Goal: Task Accomplishment & Management: Manage account settings

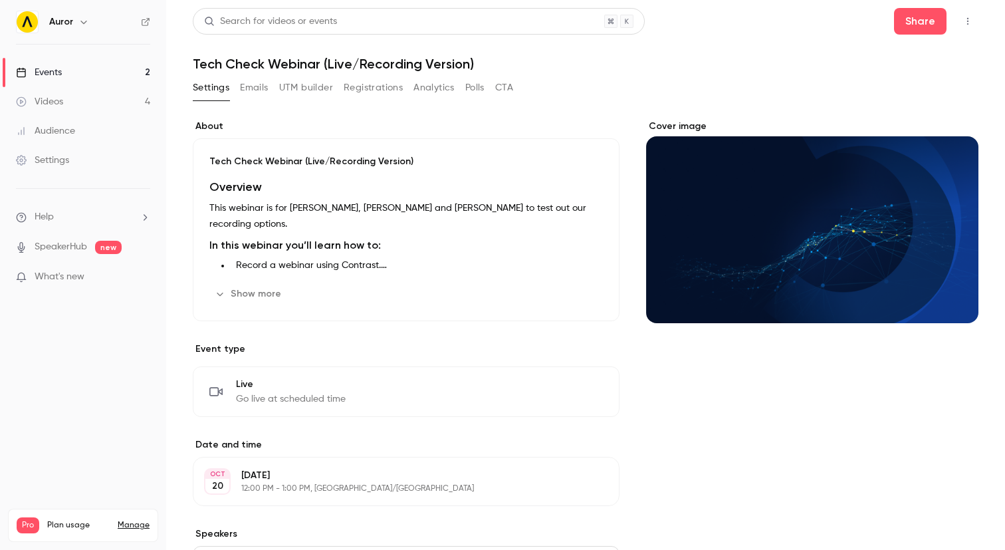
click at [64, 64] on link "Events 2" at bounding box center [83, 72] width 166 height 29
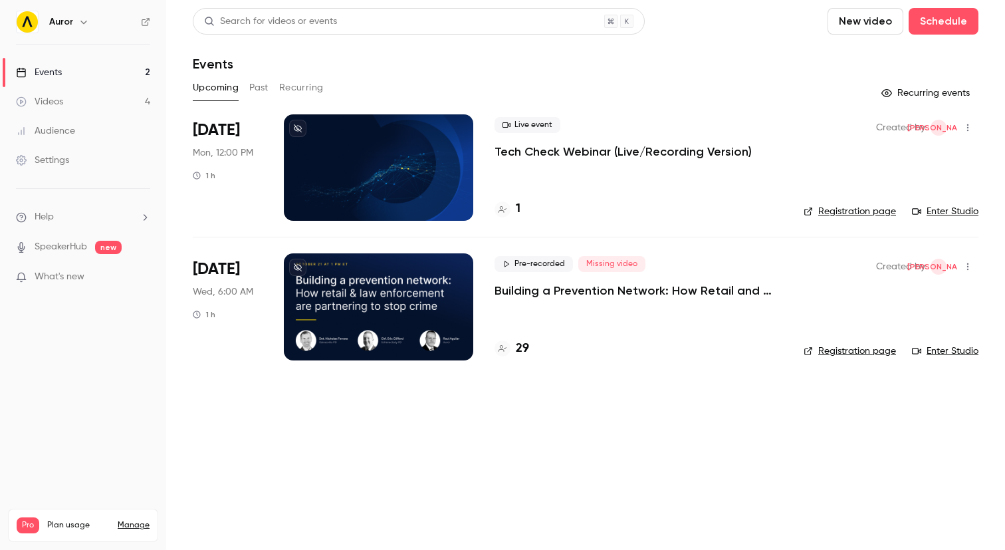
click at [555, 290] on p "Building a Prevention Network: How Retail and Law Enforcement Are Partnering to…" at bounding box center [639, 291] width 288 height 16
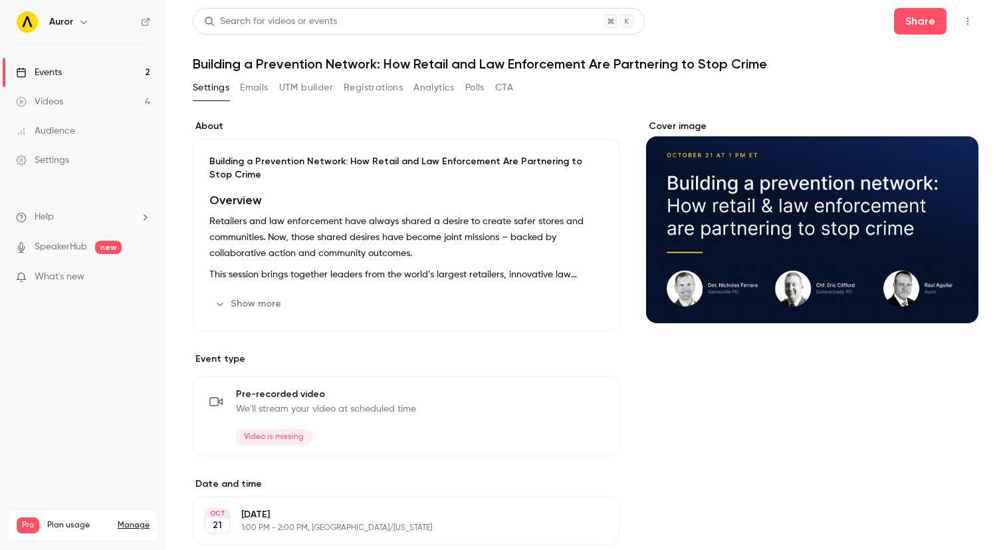
click at [396, 89] on button "Registrations" at bounding box center [373, 87] width 59 height 21
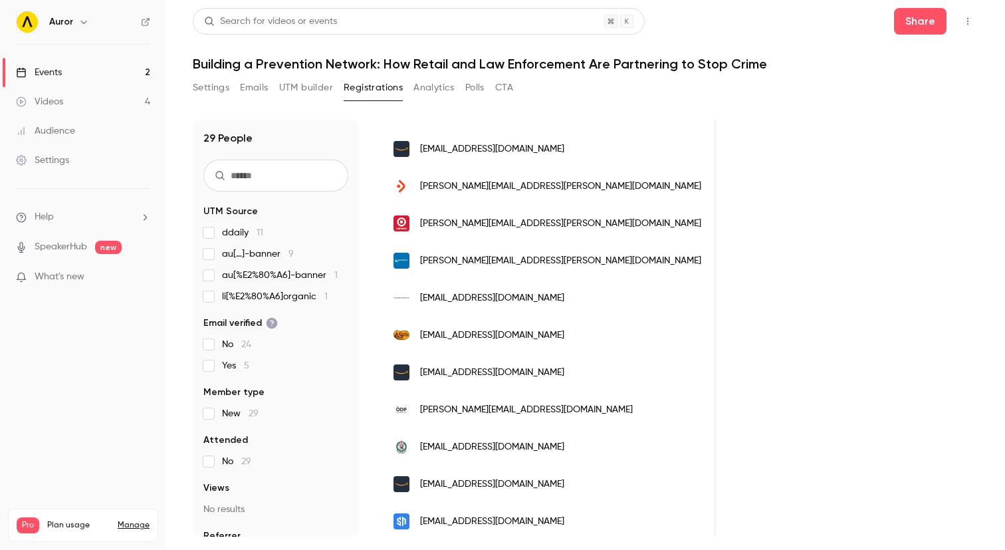
scroll to position [790, 0]
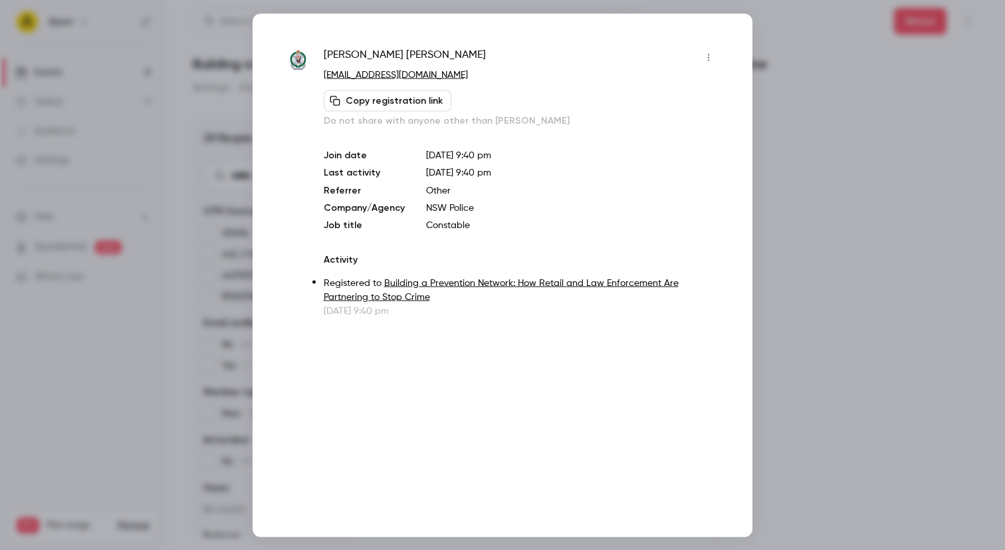
drag, startPoint x: 806, startPoint y: 225, endPoint x: 800, endPoint y: 320, distance: 95.3
click at [806, 225] on div at bounding box center [502, 275] width 1005 height 550
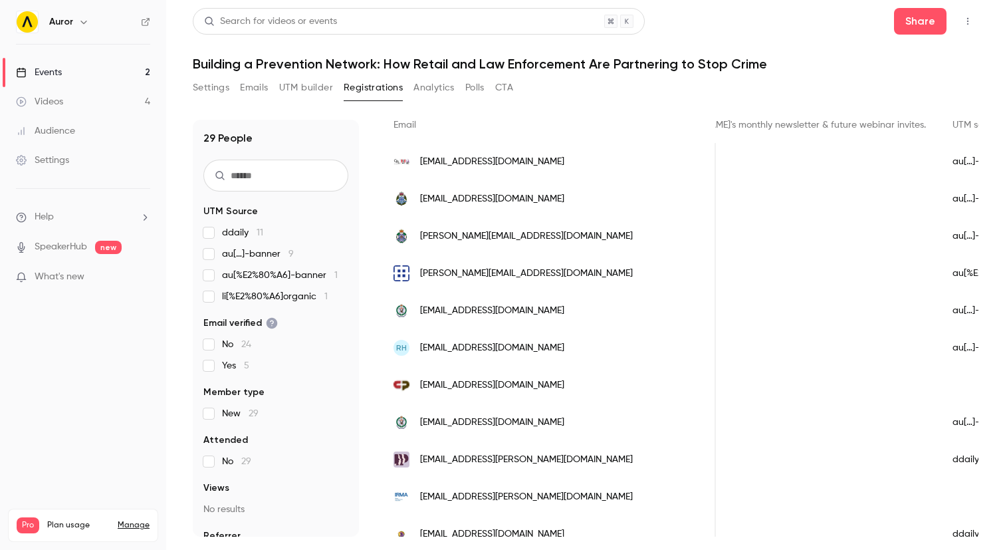
scroll to position [0, 1053]
click at [929, 126] on div "UTM source" at bounding box center [994, 125] width 131 height 35
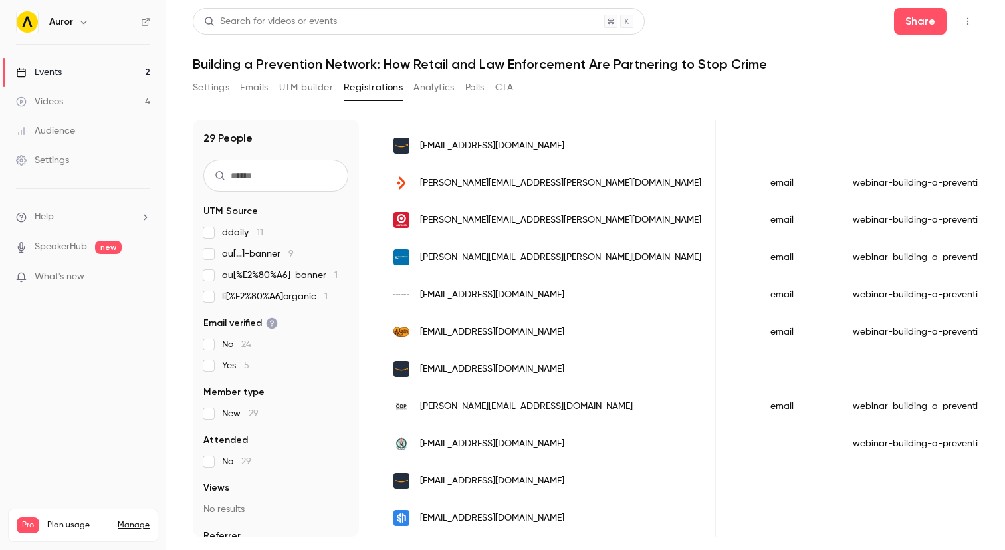
scroll to position [0, 1362]
click at [245, 253] on span "au[…]-banner 9" at bounding box center [258, 253] width 72 height 13
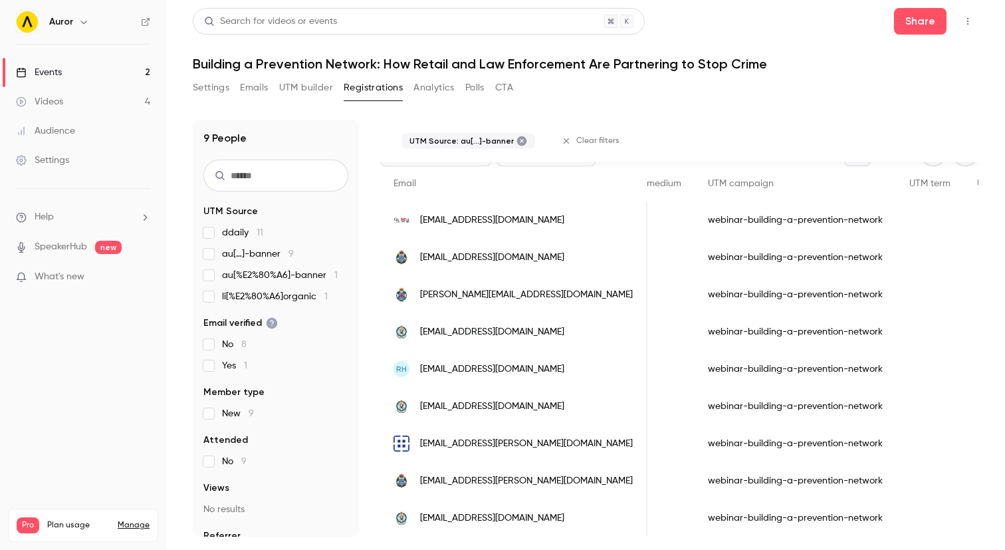
click at [483, 140] on span "UTM Source: au[…]-banner" at bounding box center [461, 141] width 104 height 11
